Goal: Transaction & Acquisition: Book appointment/travel/reservation

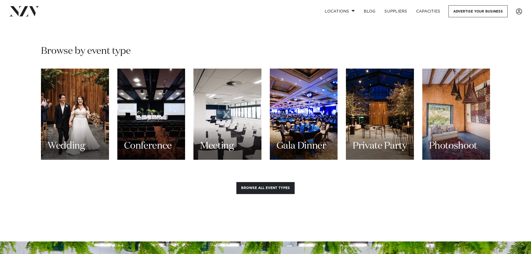
scroll to position [530, 0]
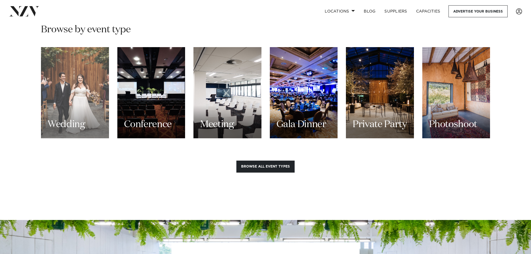
click at [68, 95] on div "Wedding" at bounding box center [75, 92] width 68 height 91
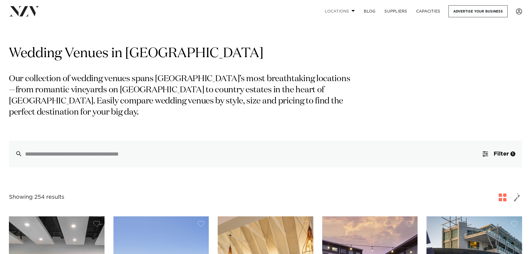
click at [350, 11] on link "Locations" at bounding box center [339, 11] width 39 height 12
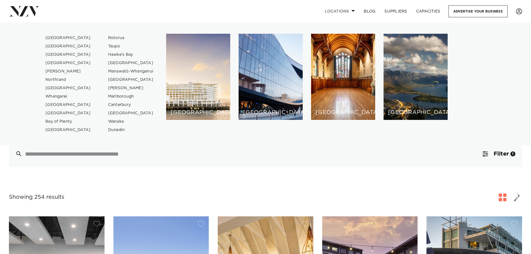
click at [55, 79] on link "Northland" at bounding box center [68, 80] width 54 height 8
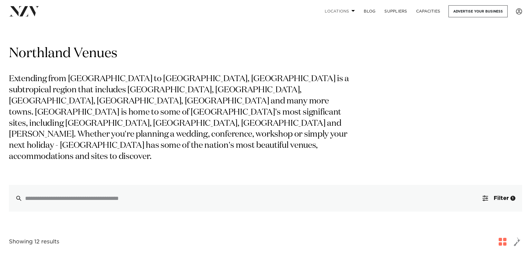
click at [351, 10] on span at bounding box center [353, 11] width 4 height 2
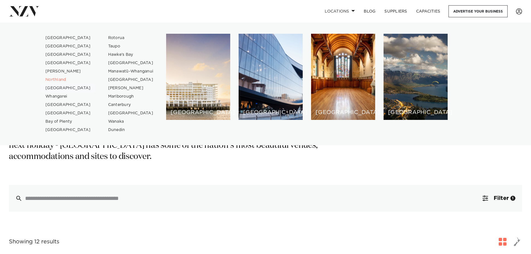
click at [51, 87] on link "[GEOGRAPHIC_DATA]" at bounding box center [68, 88] width 54 height 8
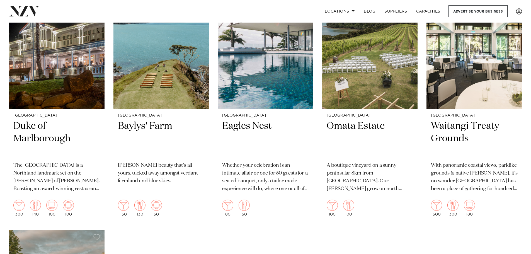
scroll to position [223, 0]
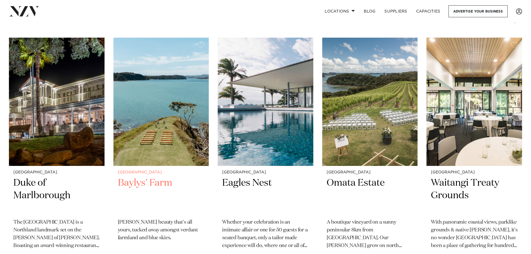
click at [160, 177] on h2 "Baylys' Farm" at bounding box center [161, 196] width 87 height 38
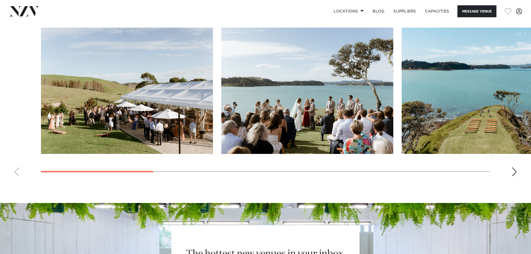
scroll to position [517, 0]
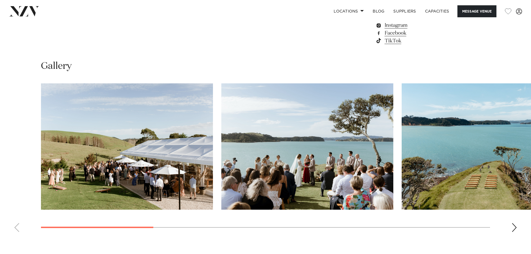
click at [149, 177] on img "1 / 10" at bounding box center [127, 146] width 172 height 126
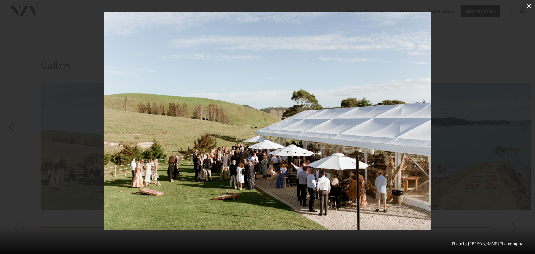
click at [529, 6] on icon at bounding box center [529, 6] width 4 height 4
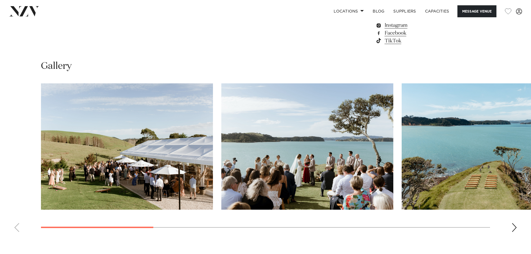
click at [513, 232] on div "Next slide" at bounding box center [514, 227] width 6 height 9
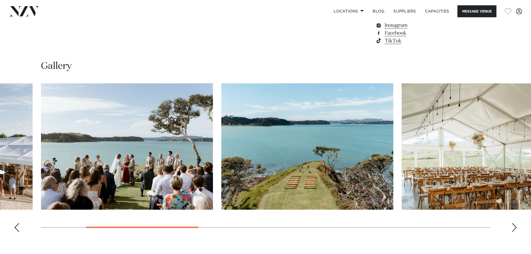
click at [513, 232] on div "Next slide" at bounding box center [514, 227] width 6 height 9
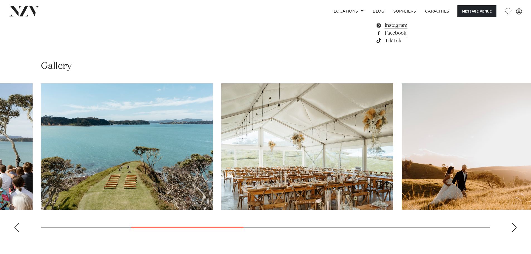
click at [513, 232] on div "Next slide" at bounding box center [514, 227] width 6 height 9
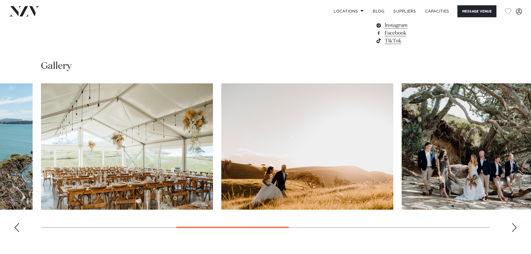
click at [513, 232] on div "Next slide" at bounding box center [514, 227] width 6 height 9
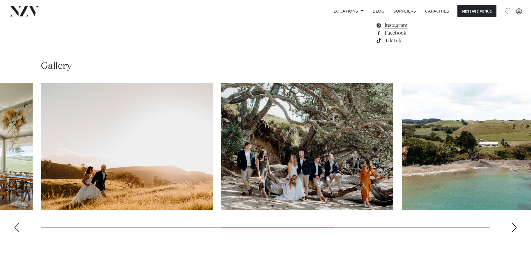
click at [513, 232] on div "Next slide" at bounding box center [514, 227] width 6 height 9
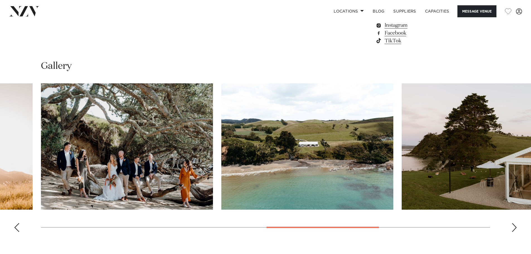
click at [513, 232] on div "Next slide" at bounding box center [514, 227] width 6 height 9
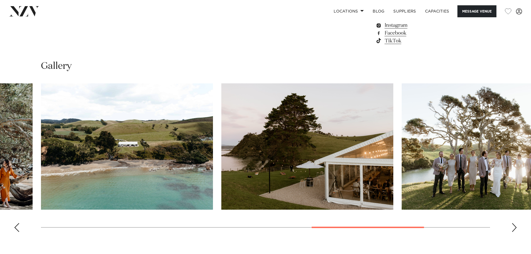
click at [512, 232] on div "Next slide" at bounding box center [514, 227] width 6 height 9
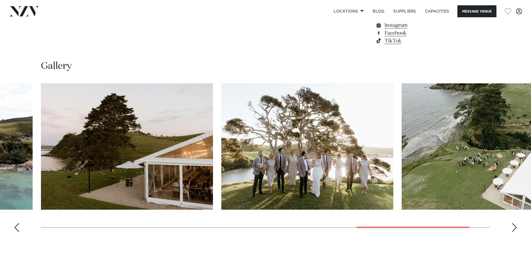
click at [512, 232] on div "Next slide" at bounding box center [514, 227] width 6 height 9
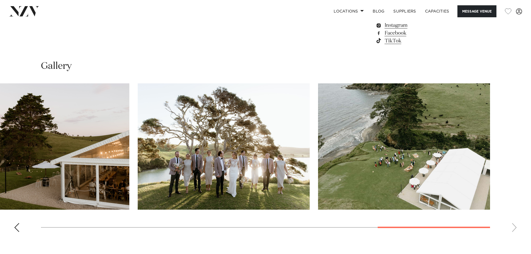
click at [512, 236] on swiper-container at bounding box center [265, 159] width 531 height 153
click at [518, 236] on swiper-container at bounding box center [265, 159] width 531 height 153
click at [16, 232] on div "Previous slide" at bounding box center [17, 227] width 6 height 9
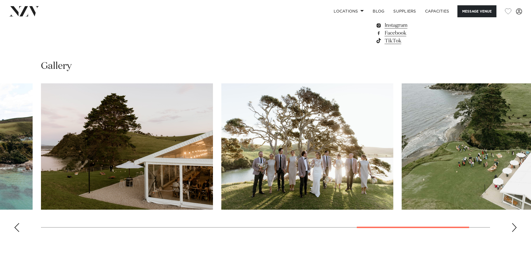
click at [16, 232] on div "Previous slide" at bounding box center [17, 227] width 6 height 9
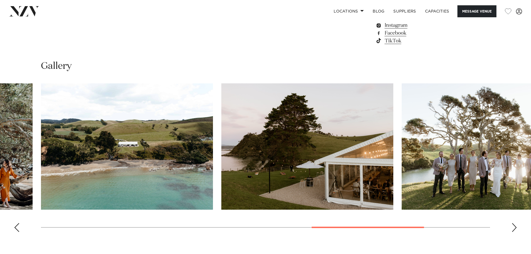
click at [16, 232] on div "Previous slide" at bounding box center [17, 227] width 6 height 9
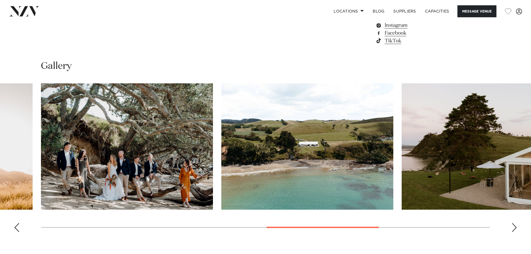
click at [16, 232] on div "Previous slide" at bounding box center [17, 227] width 6 height 9
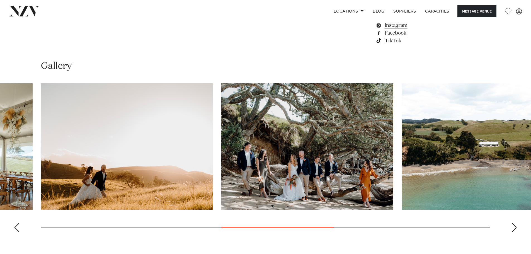
click at [16, 232] on div "Previous slide" at bounding box center [17, 227] width 6 height 9
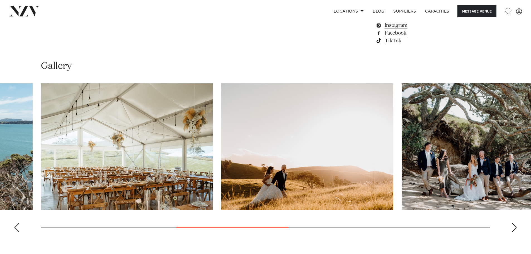
click at [16, 232] on div "Previous slide" at bounding box center [17, 227] width 6 height 9
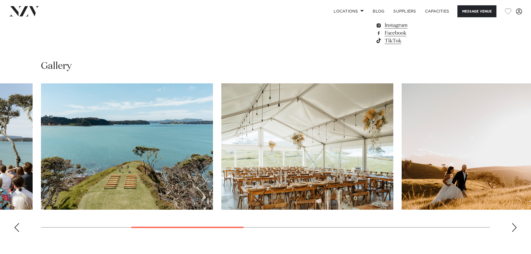
click at [16, 232] on div "Previous slide" at bounding box center [17, 227] width 6 height 9
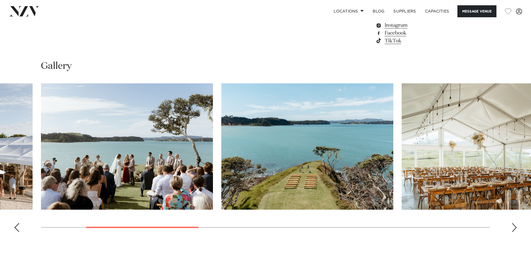
click at [19, 232] on div "Previous slide" at bounding box center [17, 227] width 6 height 9
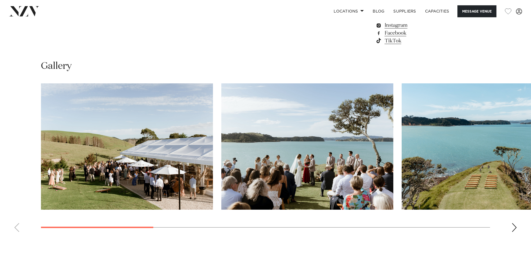
click at [516, 232] on div "Next slide" at bounding box center [514, 227] width 6 height 9
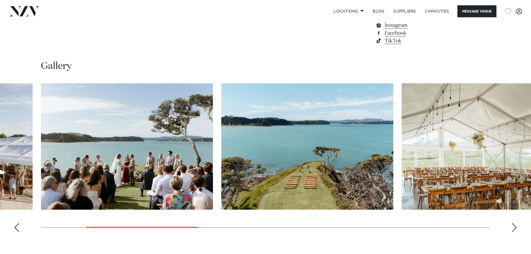
click at [516, 232] on div "Next slide" at bounding box center [514, 227] width 6 height 9
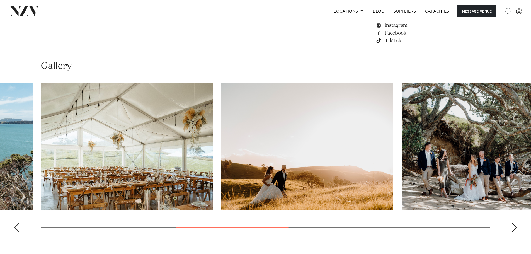
click at [516, 232] on div "Next slide" at bounding box center [514, 227] width 6 height 9
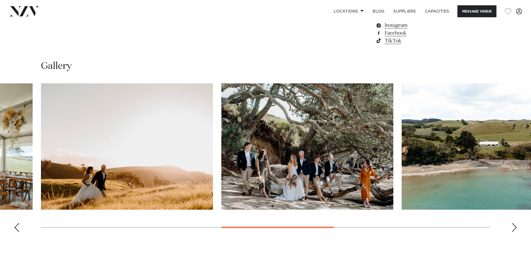
click at [516, 232] on div "Next slide" at bounding box center [514, 227] width 6 height 9
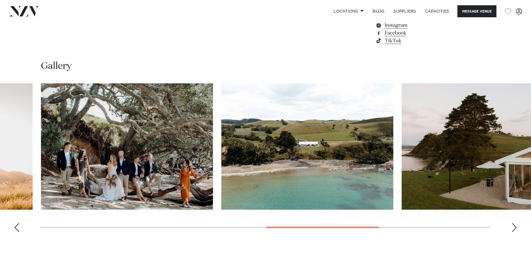
click at [516, 232] on div "Next slide" at bounding box center [514, 227] width 6 height 9
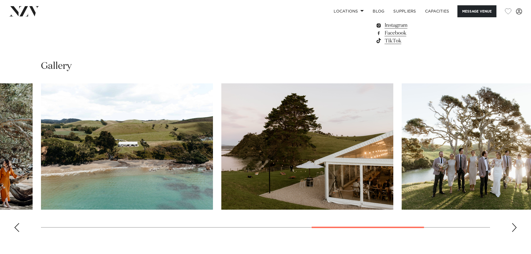
click at [516, 232] on div "Next slide" at bounding box center [514, 227] width 6 height 9
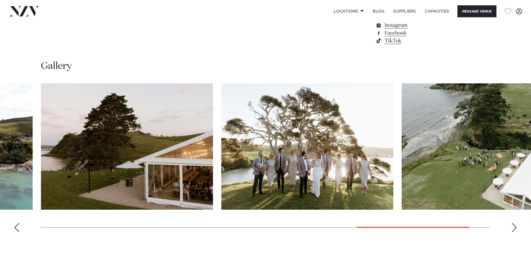
click at [516, 232] on div "Next slide" at bounding box center [514, 227] width 6 height 9
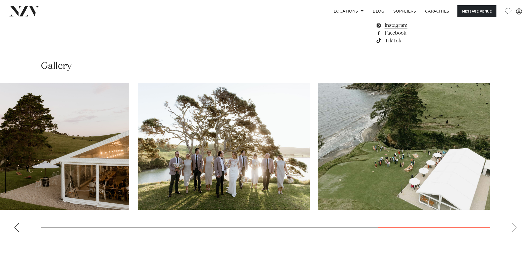
click at [502, 236] on swiper-container at bounding box center [265, 159] width 531 height 153
